Goal: Task Accomplishment & Management: Manage account settings

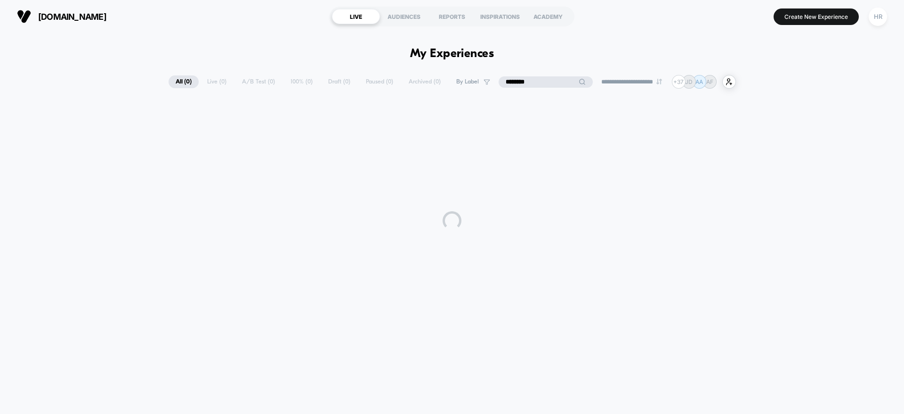
click at [533, 81] on input "********" at bounding box center [546, 81] width 94 height 11
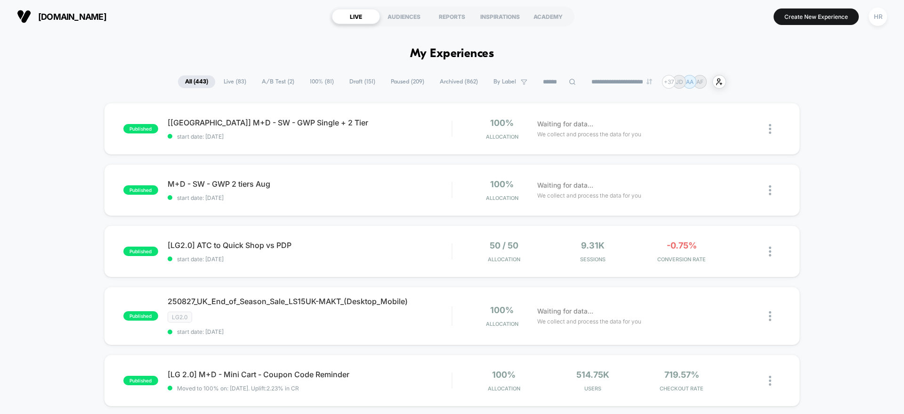
click at [256, 82] on span "A/B Test ( 2 )" at bounding box center [278, 81] width 47 height 13
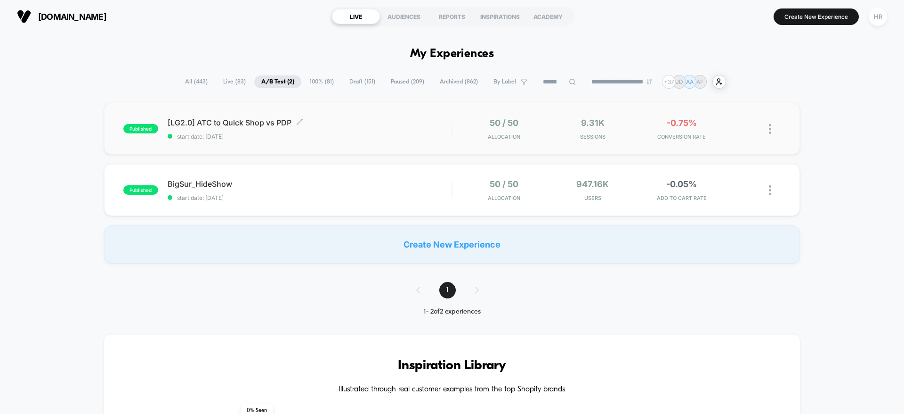
click at [397, 125] on span "[LG2.0] ATC to Quick Shop vs PDP Click to edit experience details" at bounding box center [310, 122] width 284 height 9
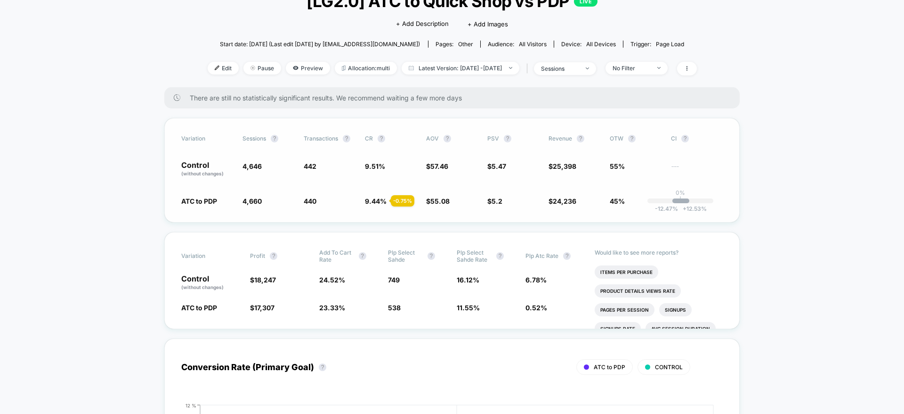
scroll to position [74, 0]
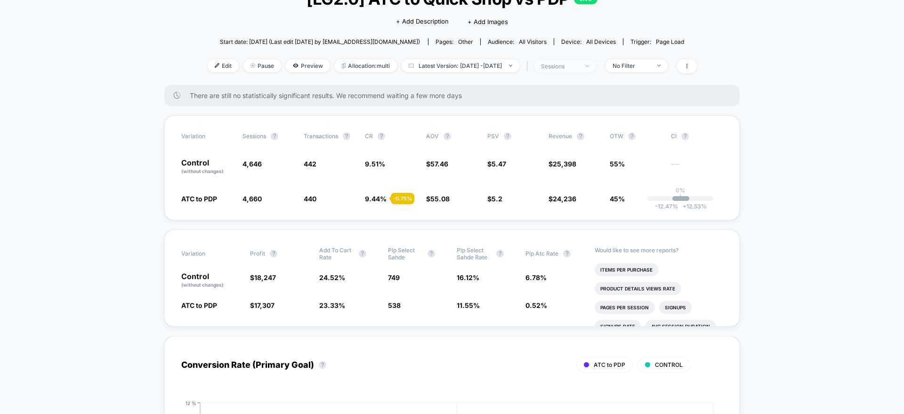
click at [569, 69] on div "sessions" at bounding box center [560, 66] width 38 height 7
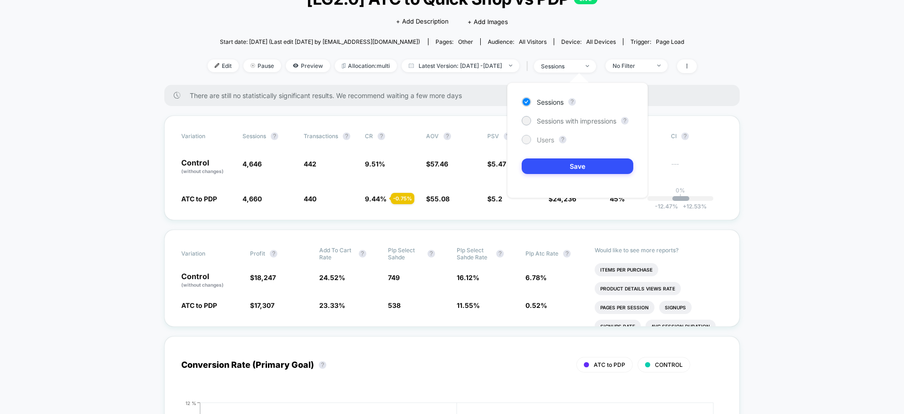
click at [549, 137] on span "Users" at bounding box center [545, 140] width 17 height 8
click at [565, 167] on button "Save" at bounding box center [578, 166] width 112 height 16
